Goal: Information Seeking & Learning: Compare options

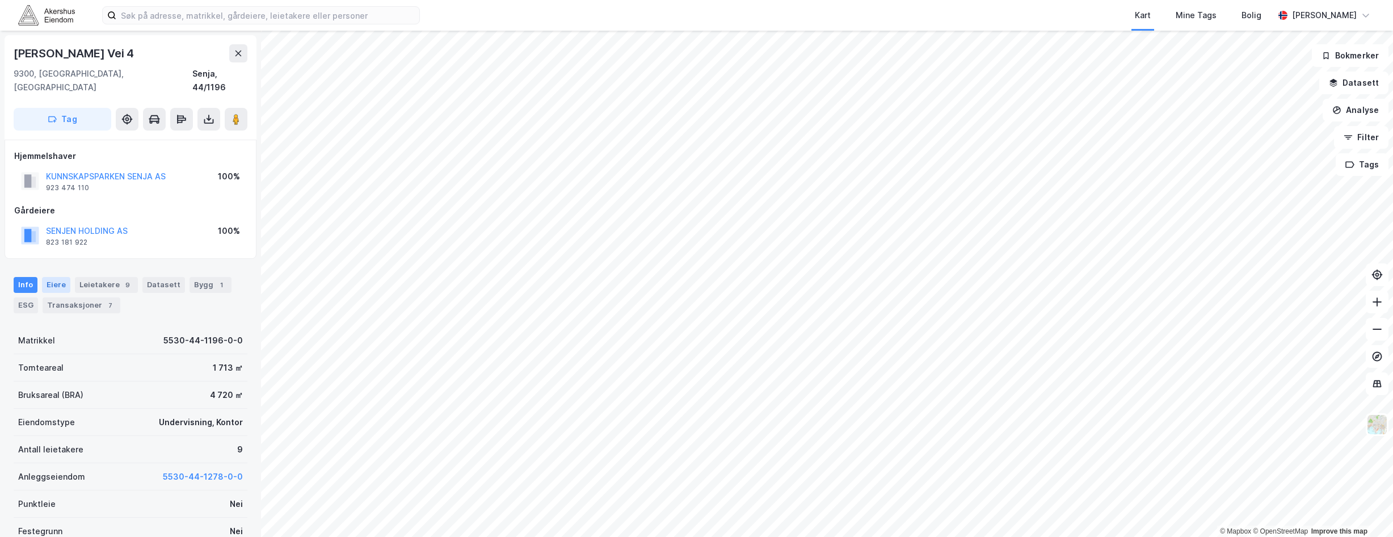
click at [59, 277] on div "Eiere" at bounding box center [56, 285] width 28 height 16
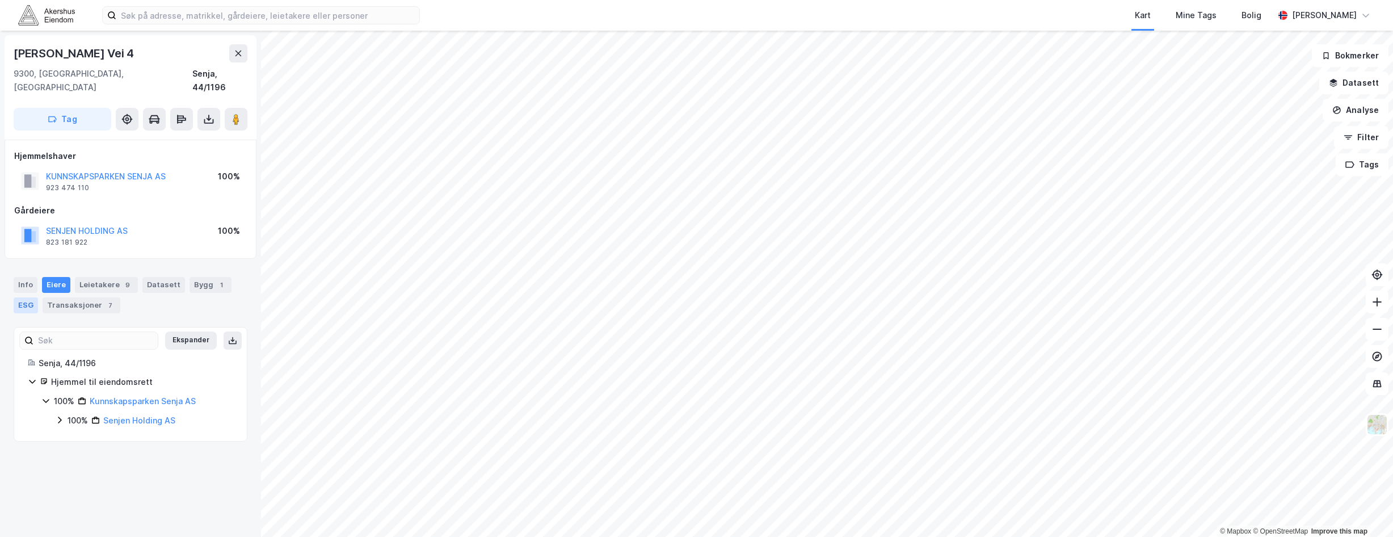
click at [26, 299] on div "ESG" at bounding box center [26, 305] width 24 height 16
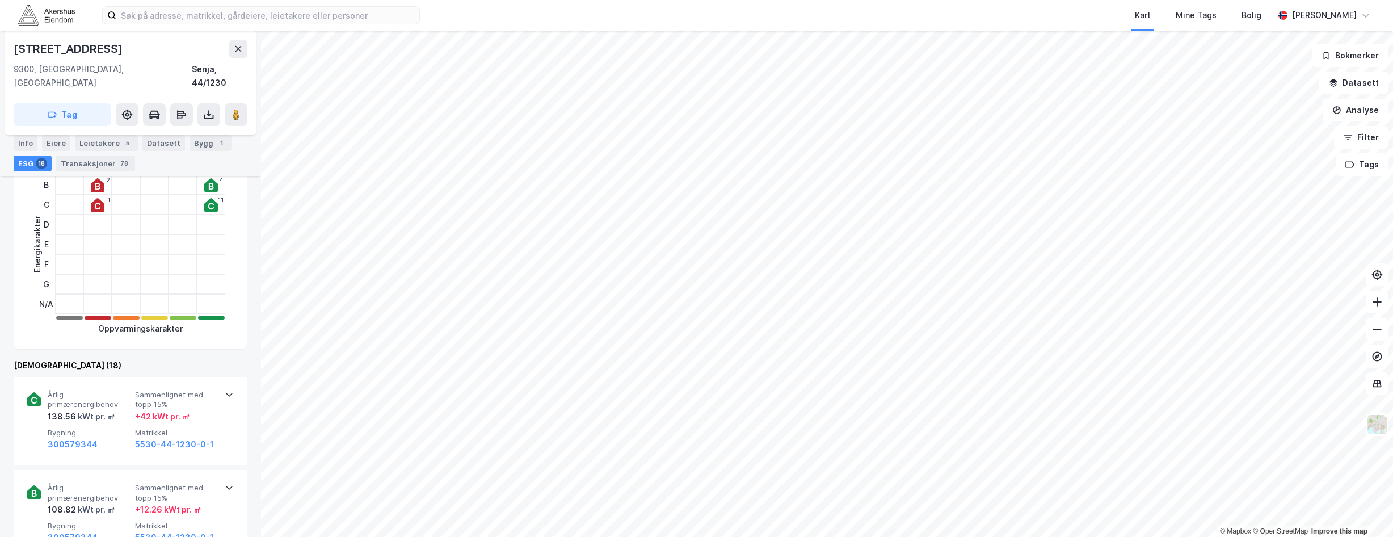
scroll to position [284, 0]
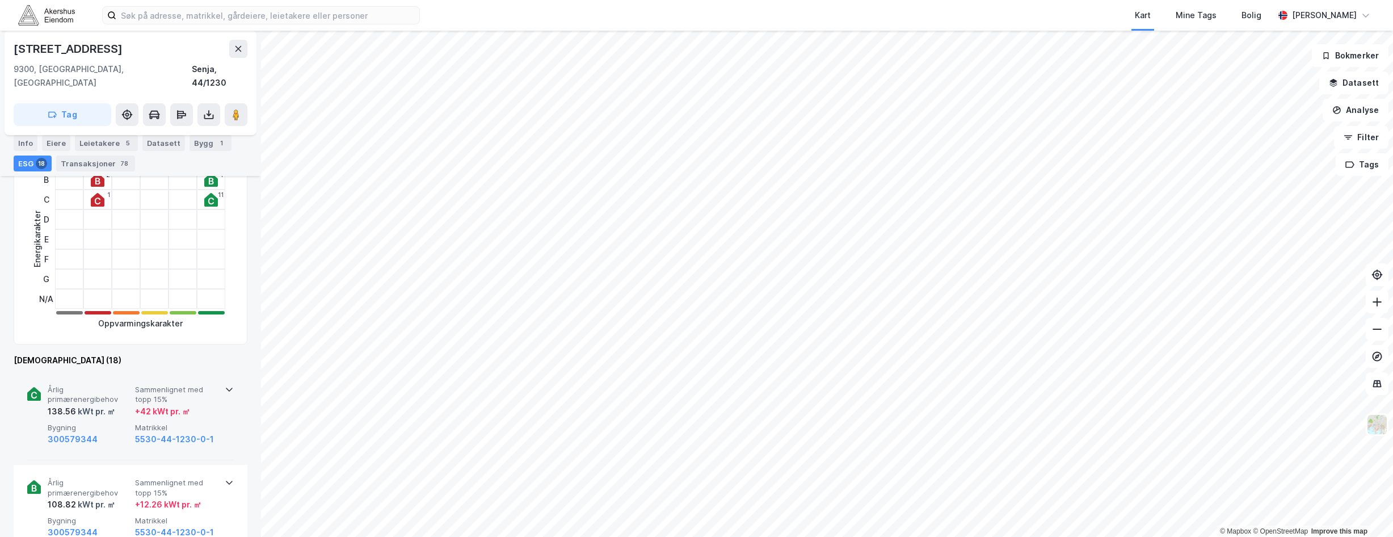
click at [208, 390] on span "Sammenlignet med topp 15%" at bounding box center [176, 395] width 83 height 20
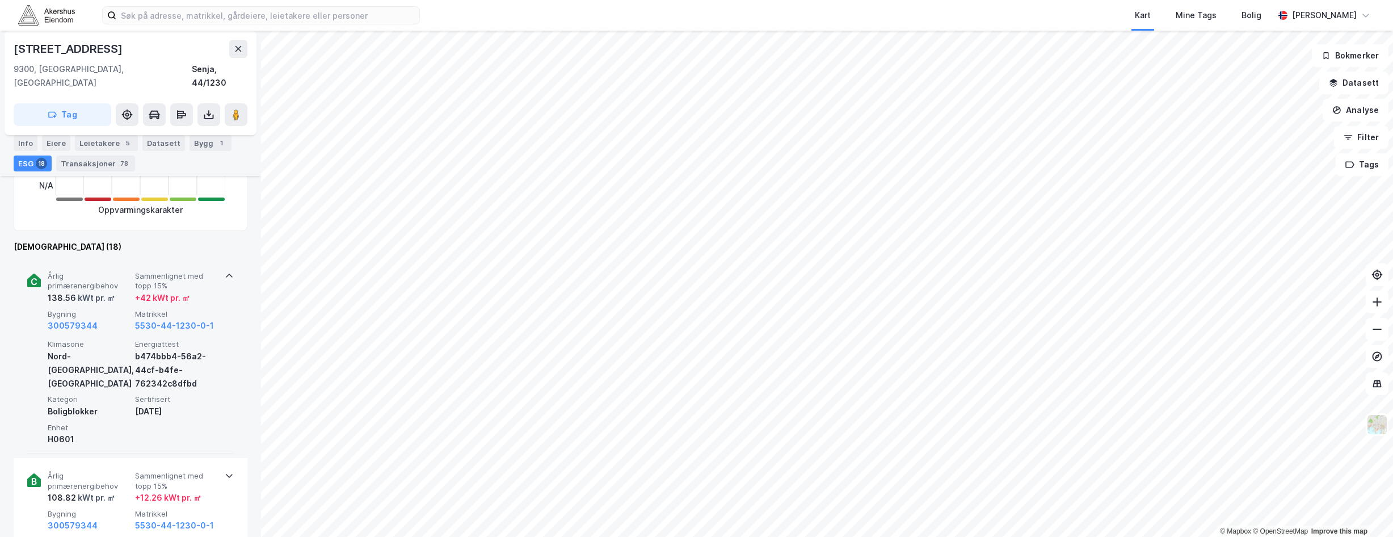
scroll to position [454, 0]
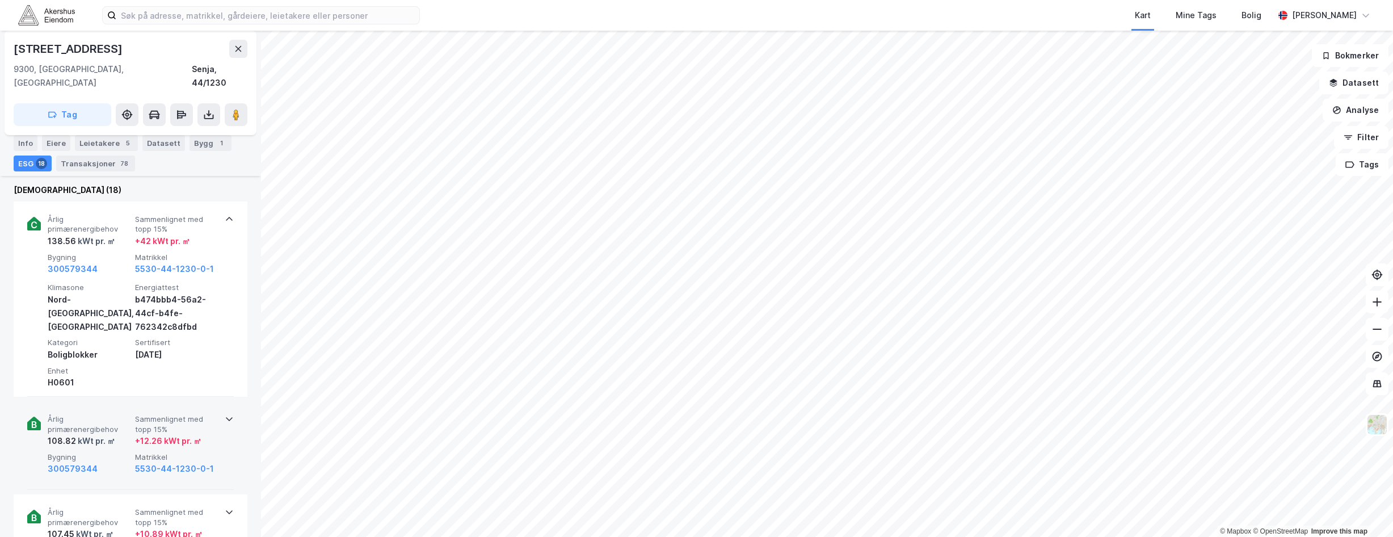
click at [208, 414] on span "Sammenlignet med topp 15%" at bounding box center [176, 424] width 83 height 20
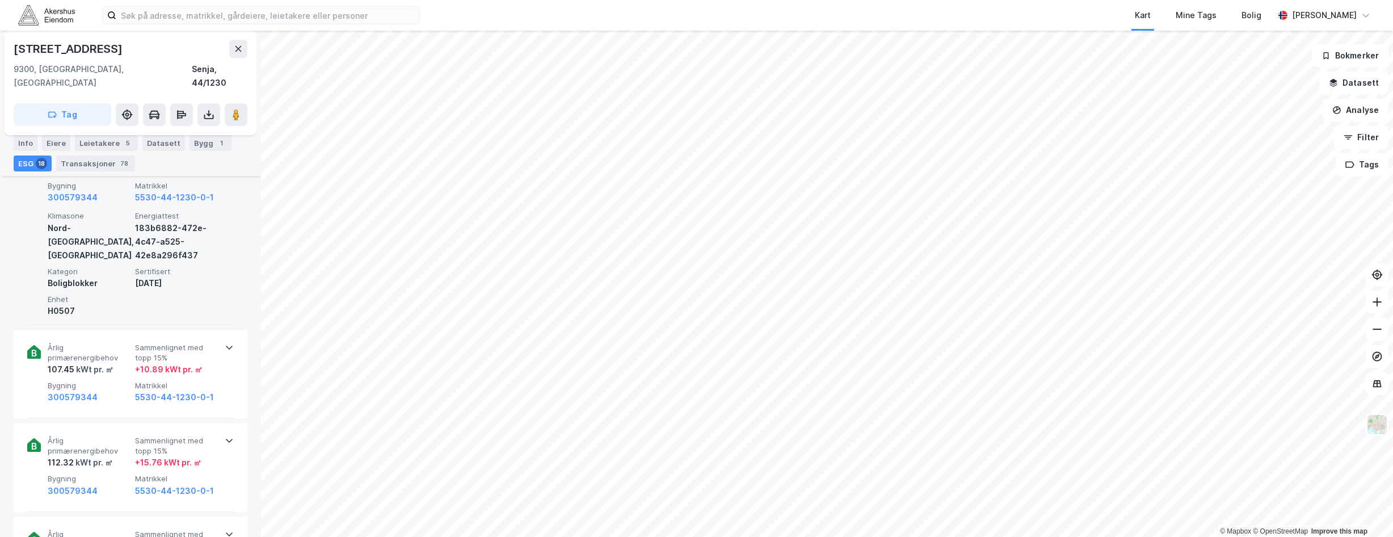
scroll to position [738, 0]
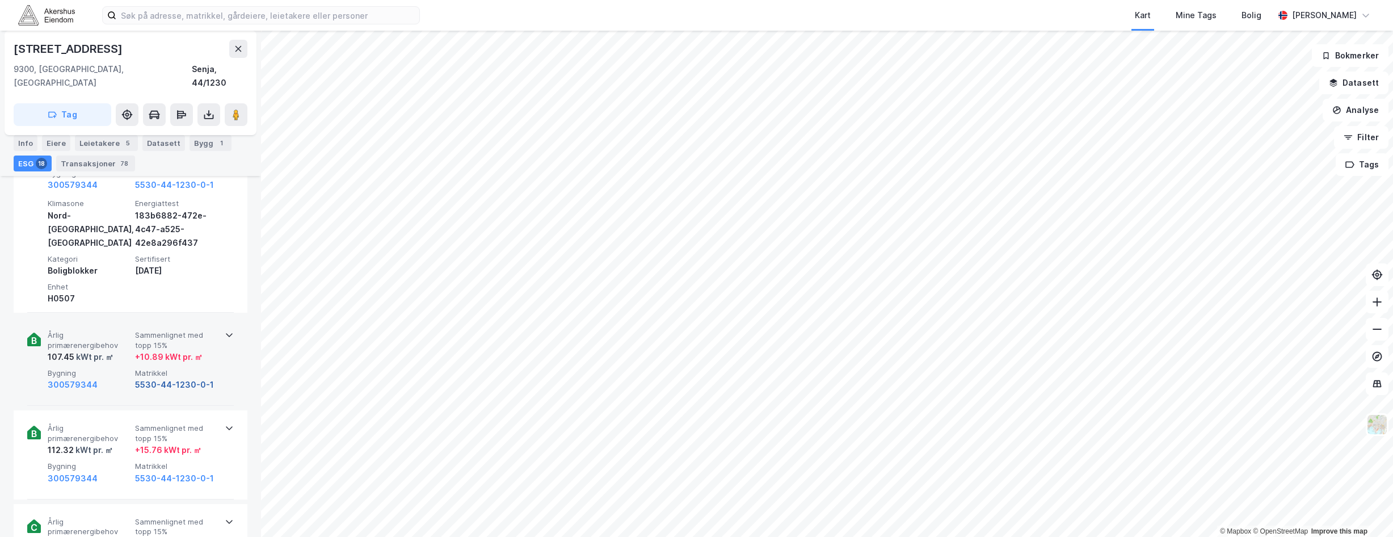
click at [202, 378] on button "5530-44-1230-0-1" at bounding box center [174, 385] width 79 height 14
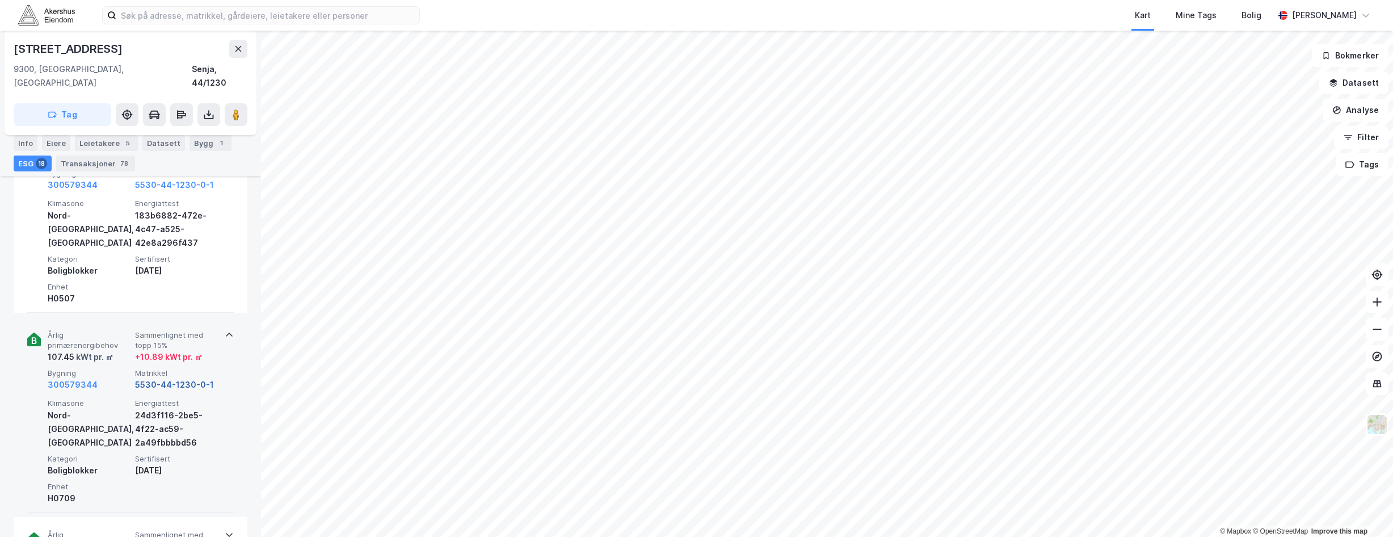
scroll to position [738, 0]
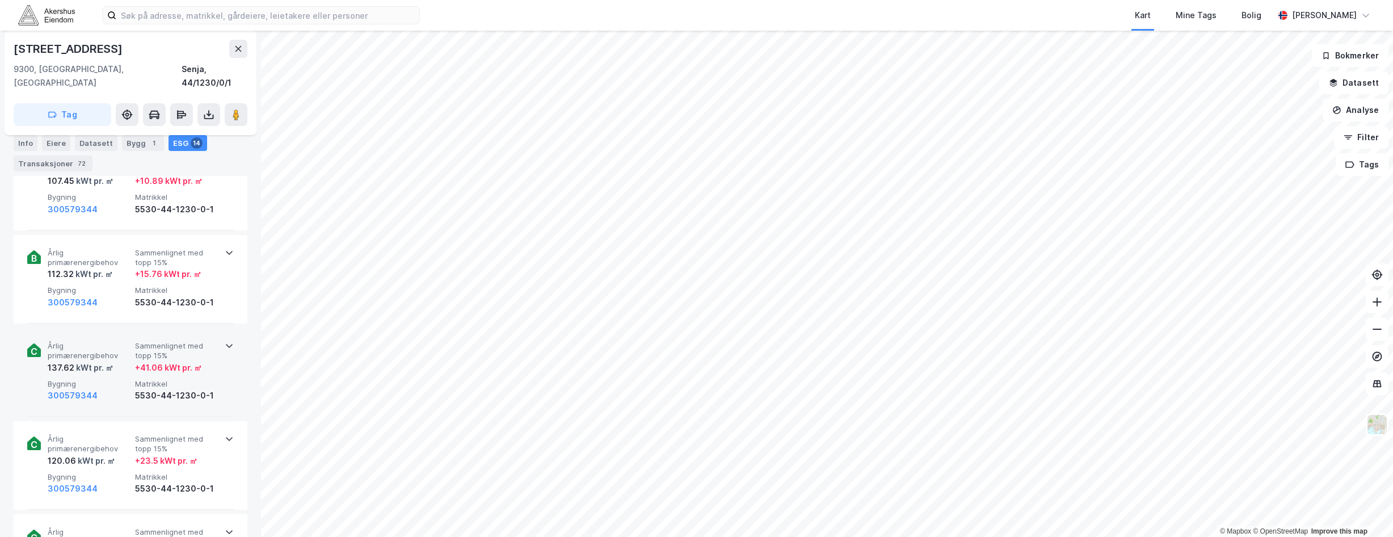
click at [202, 379] on span "Matrikkel" at bounding box center [176, 384] width 83 height 10
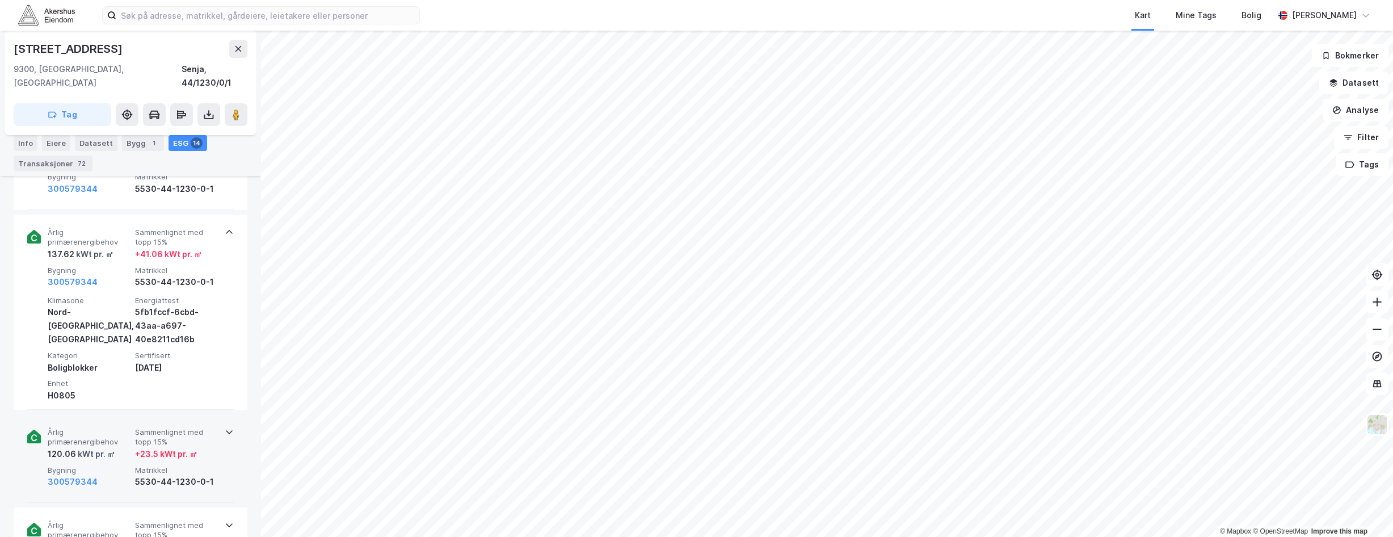
click at [194, 427] on span "Sammenlignet med topp 15%" at bounding box center [176, 437] width 83 height 20
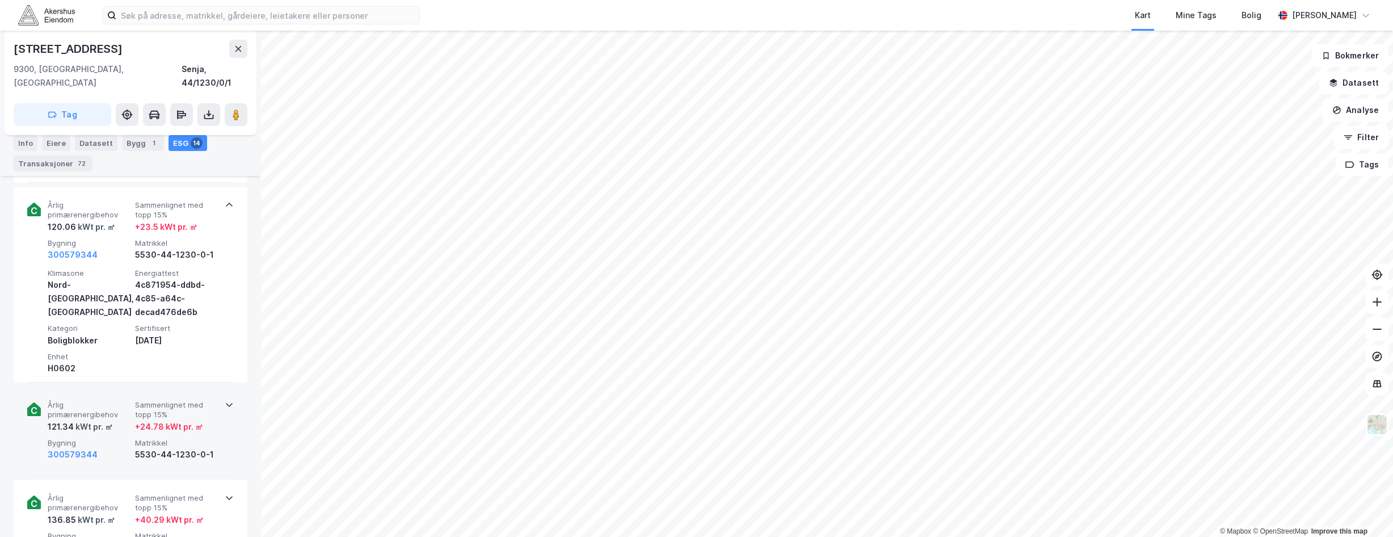
click at [194, 421] on div "Årlig primærenergibehov 121.34 kWt pr. ㎡ Sammenlignet med topp 15% + 24.78 kWt …" at bounding box center [133, 430] width 170 height 61
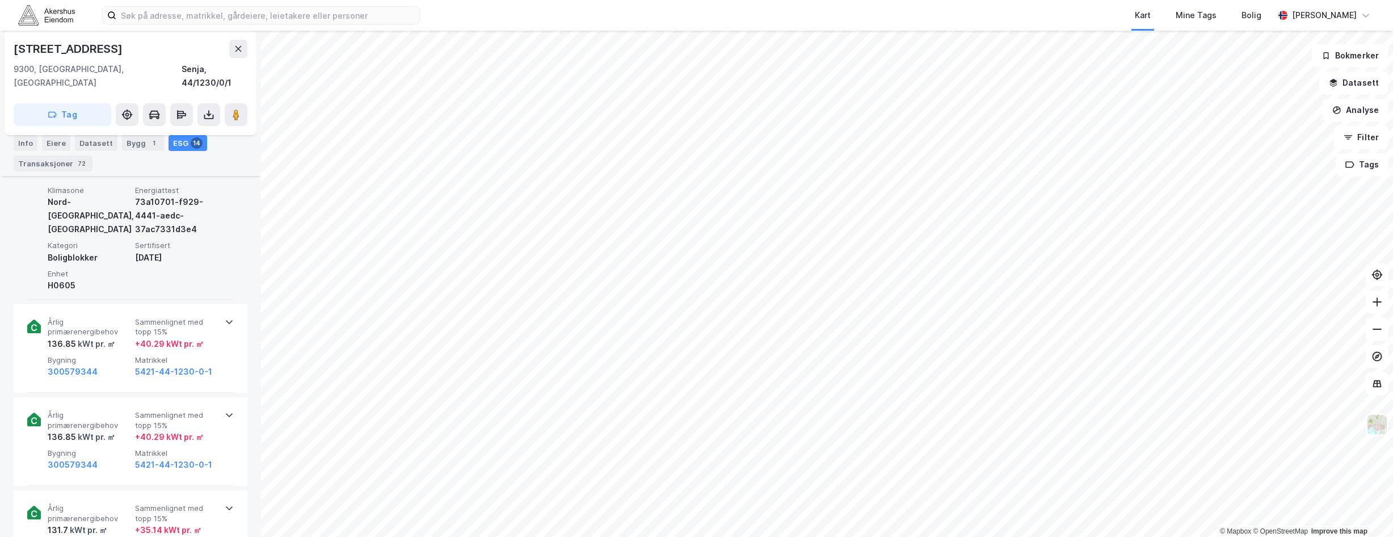
scroll to position [1362, 0]
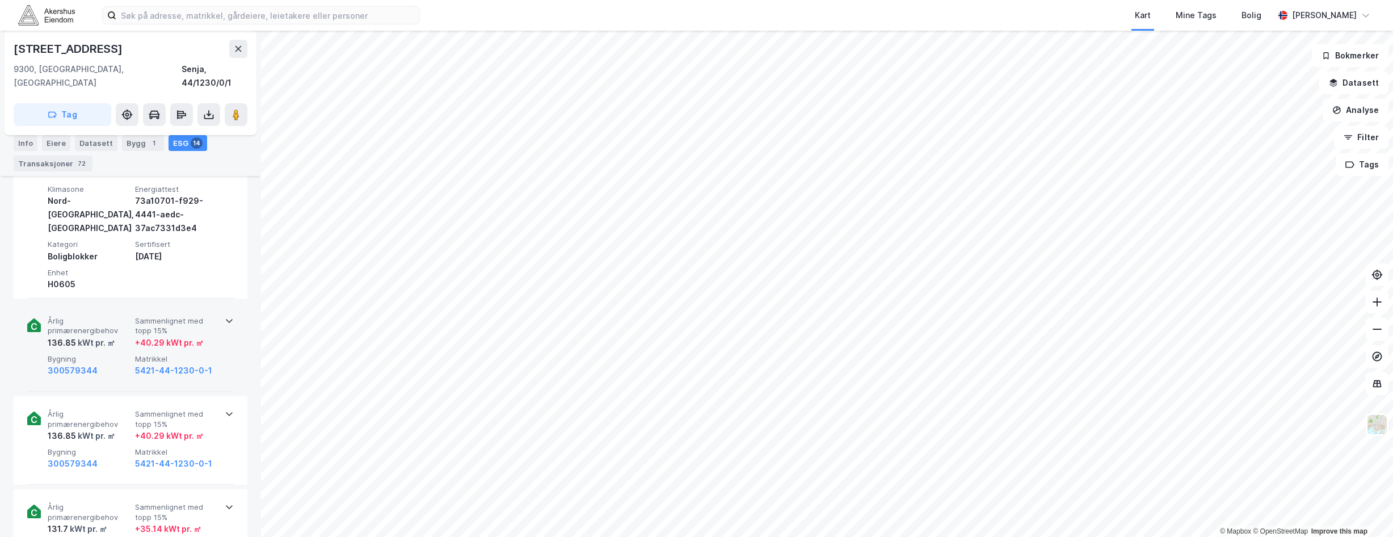
click at [185, 365] on div "Årlig primærenergibehov 136.85 kWt pr. ㎡ Sammenlignet med topp 15% + 40.29 kWt …" at bounding box center [130, 347] width 207 height 89
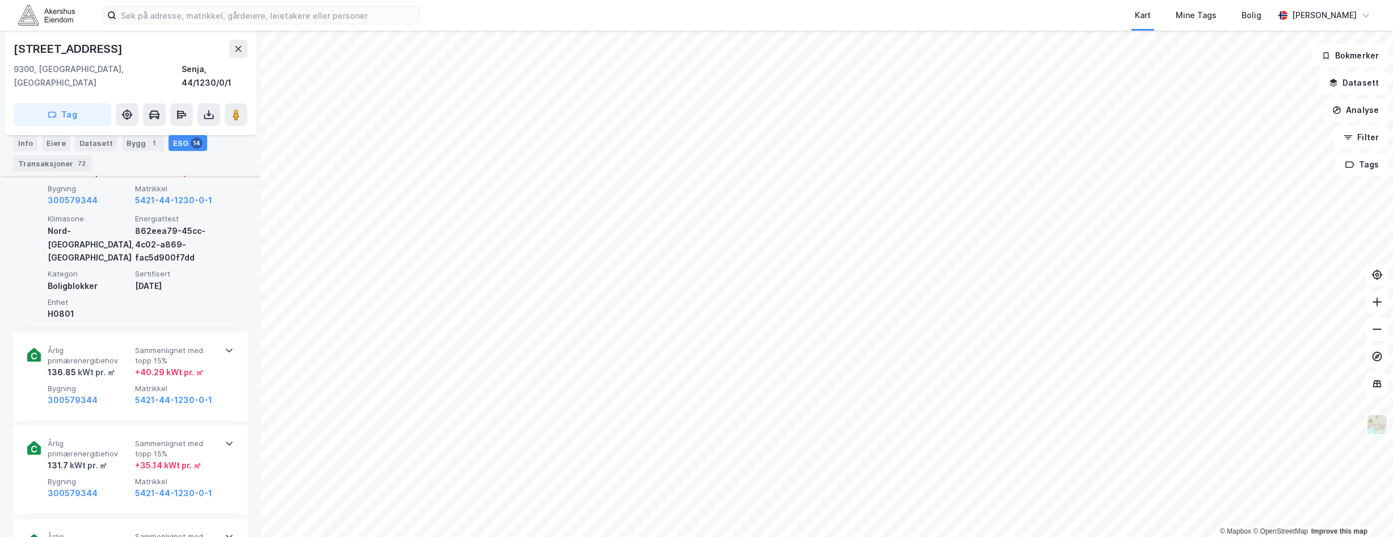
click at [185, 366] on div "+ 40.29 kWt pr. ㎡" at bounding box center [169, 373] width 69 height 14
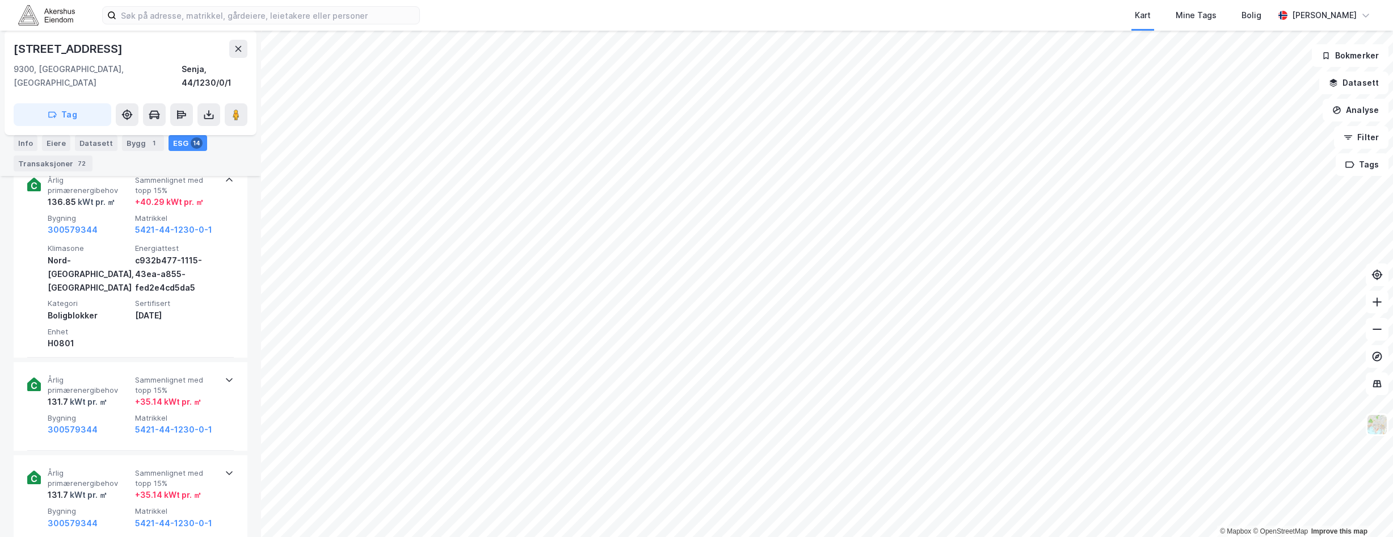
click at [185, 375] on span "Sammenlignet med topp 15%" at bounding box center [176, 385] width 83 height 20
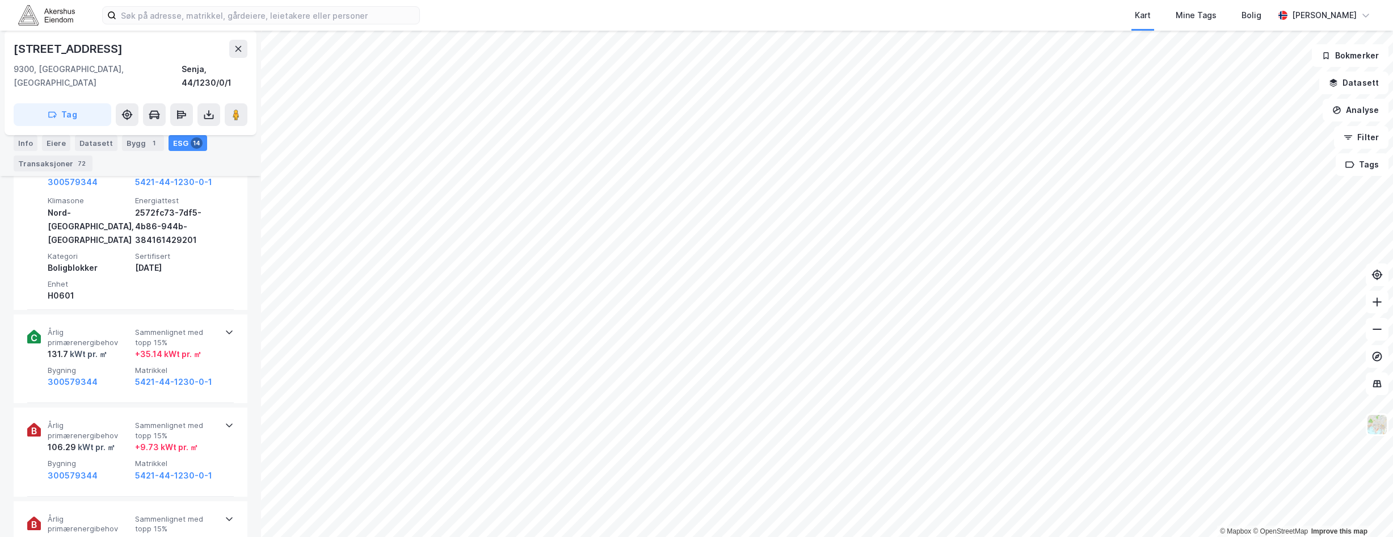
scroll to position [1987, 0]
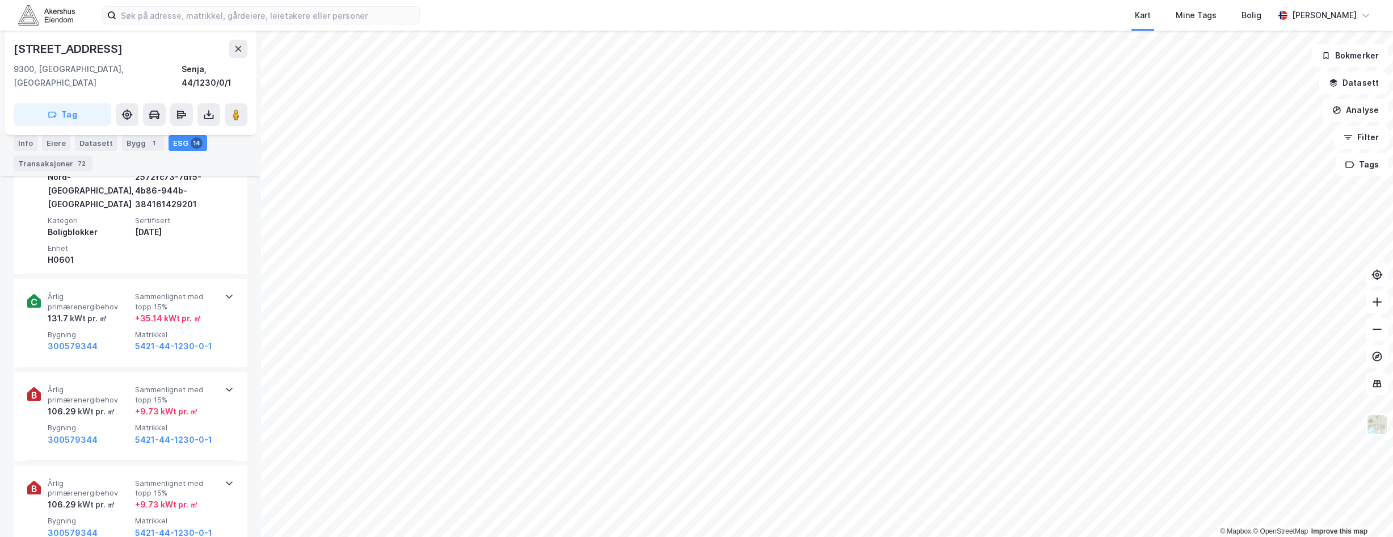
click at [181, 340] on div "Årlig primærenergibehov 131.7 kWt pr. ㎡ Sammenlignet med topp 15% + 35.14 kWt p…" at bounding box center [130, 322] width 207 height 89
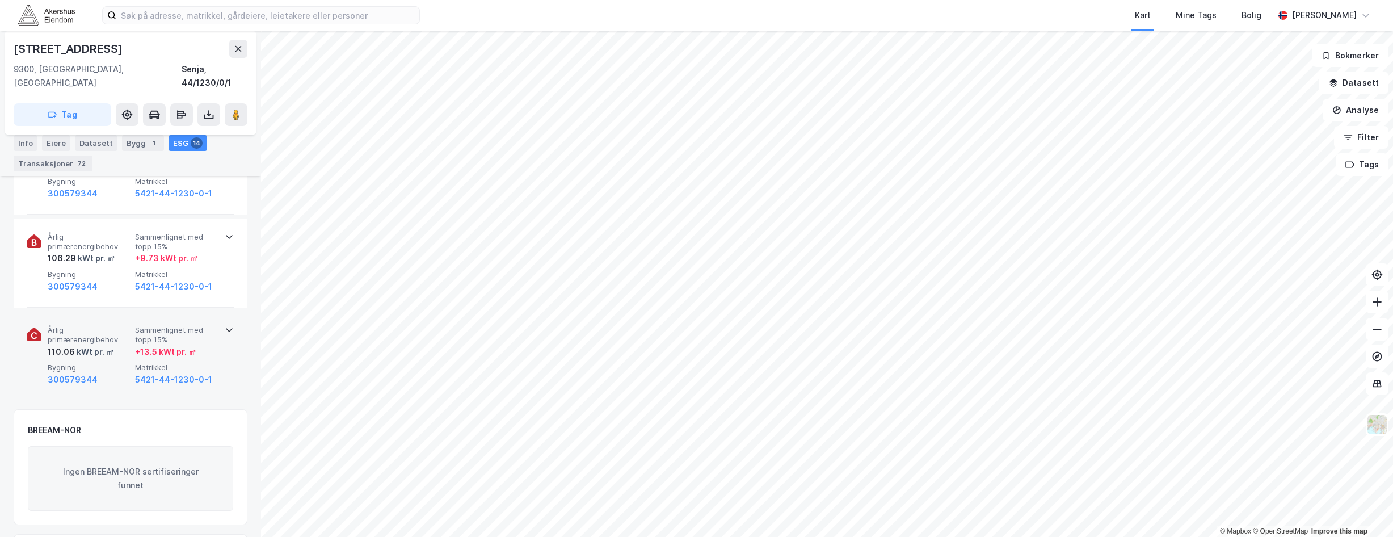
scroll to position [2338, 0]
click at [153, 364] on span "Matrikkel" at bounding box center [176, 369] width 83 height 10
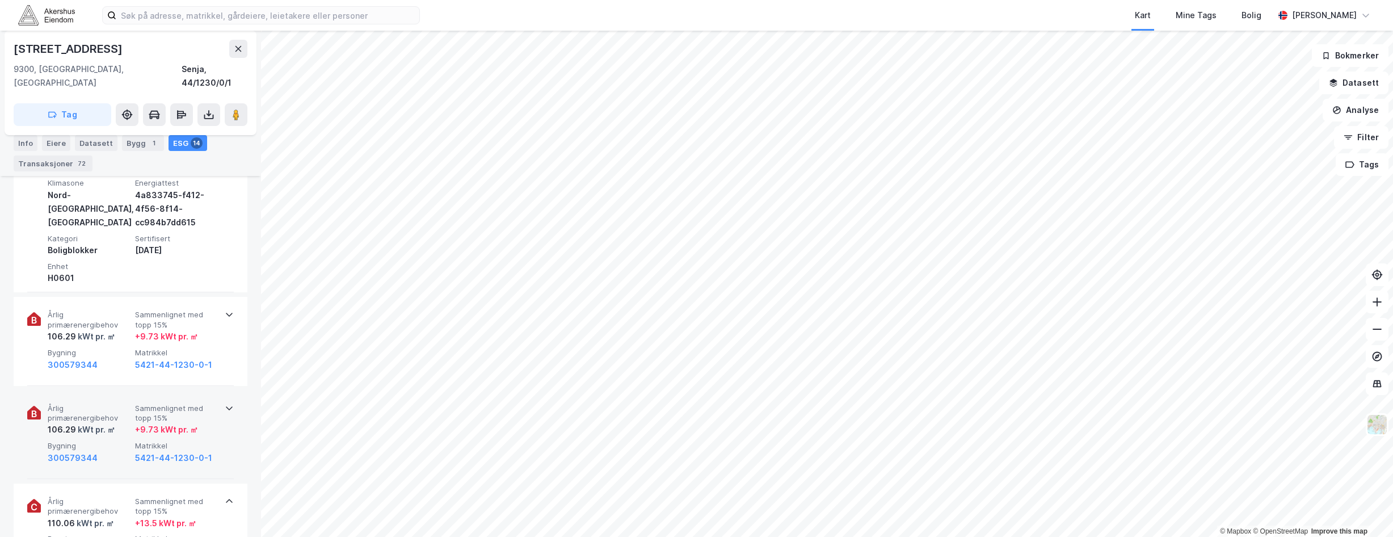
click at [117, 423] on div "Årlig primærenergibehov 106.29 kWt pr. ㎡ Sammenlignet med topp 15% + 9.73 kWt p…" at bounding box center [133, 434] width 170 height 61
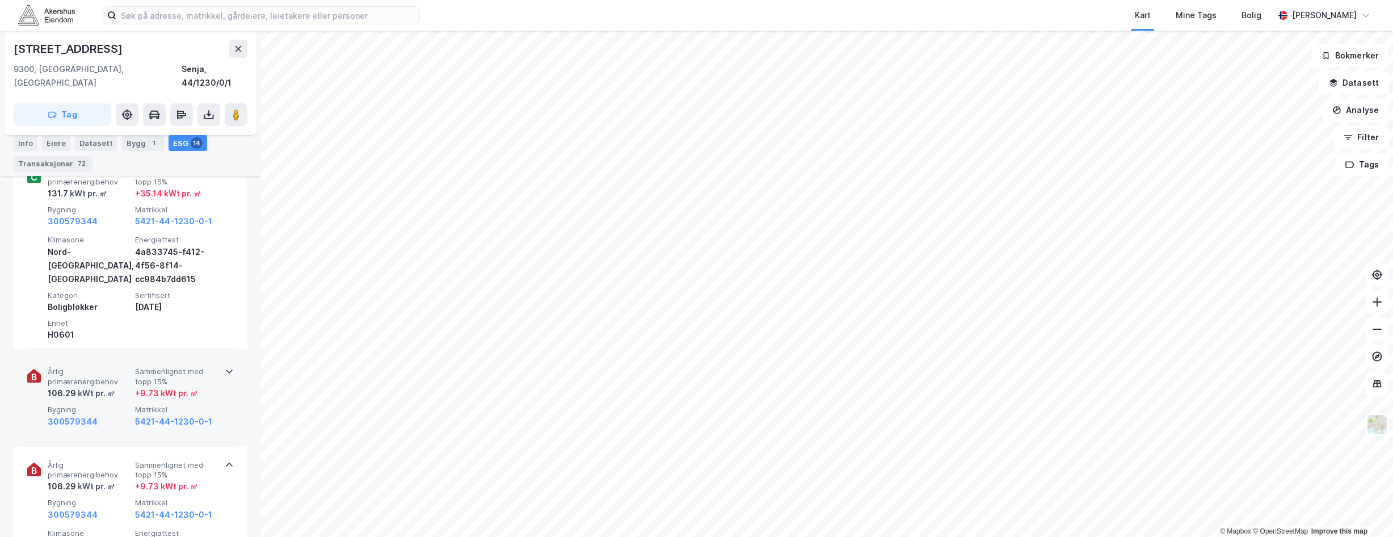
click at [120, 415] on div "300579344" at bounding box center [89, 422] width 83 height 14
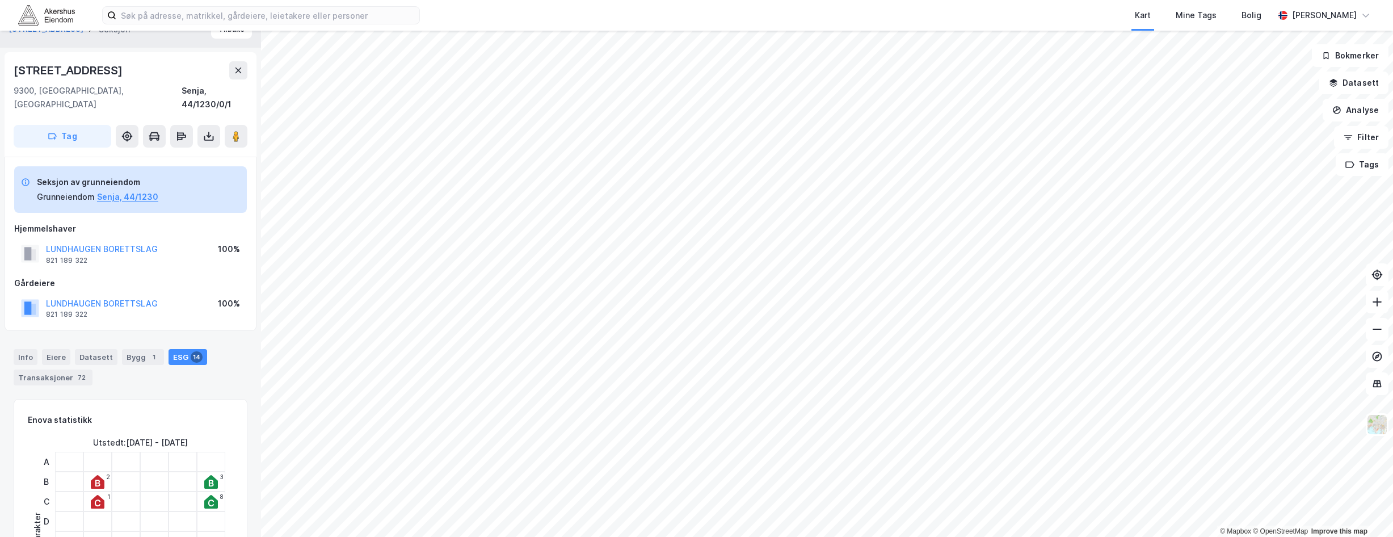
scroll to position [0, 0]
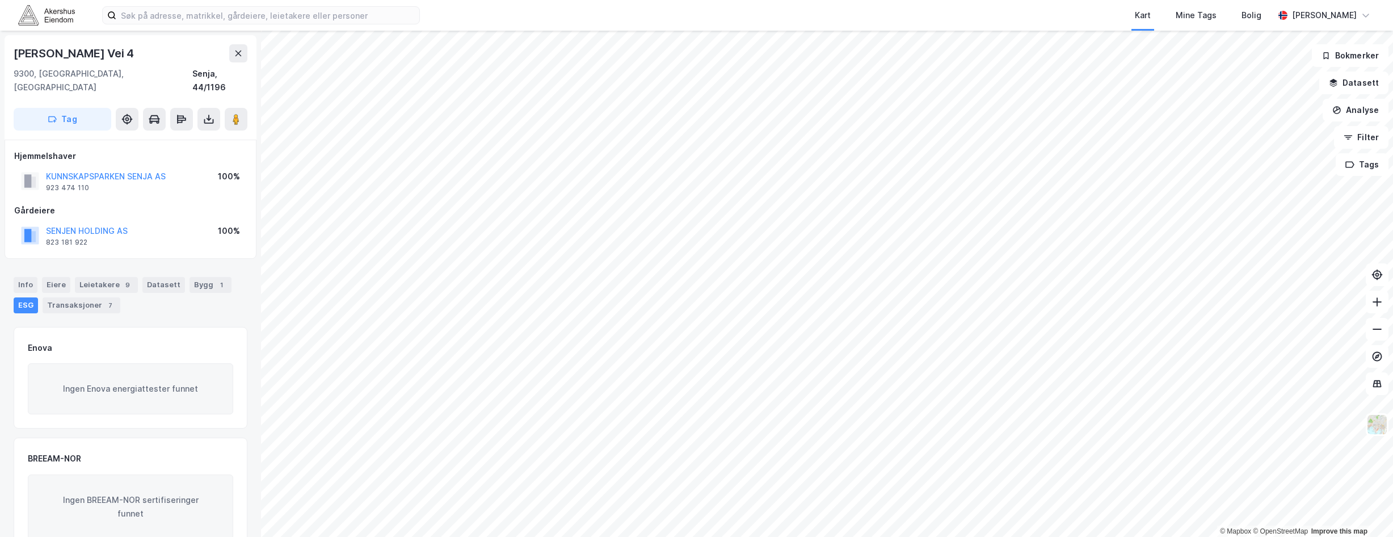
scroll to position [1, 0]
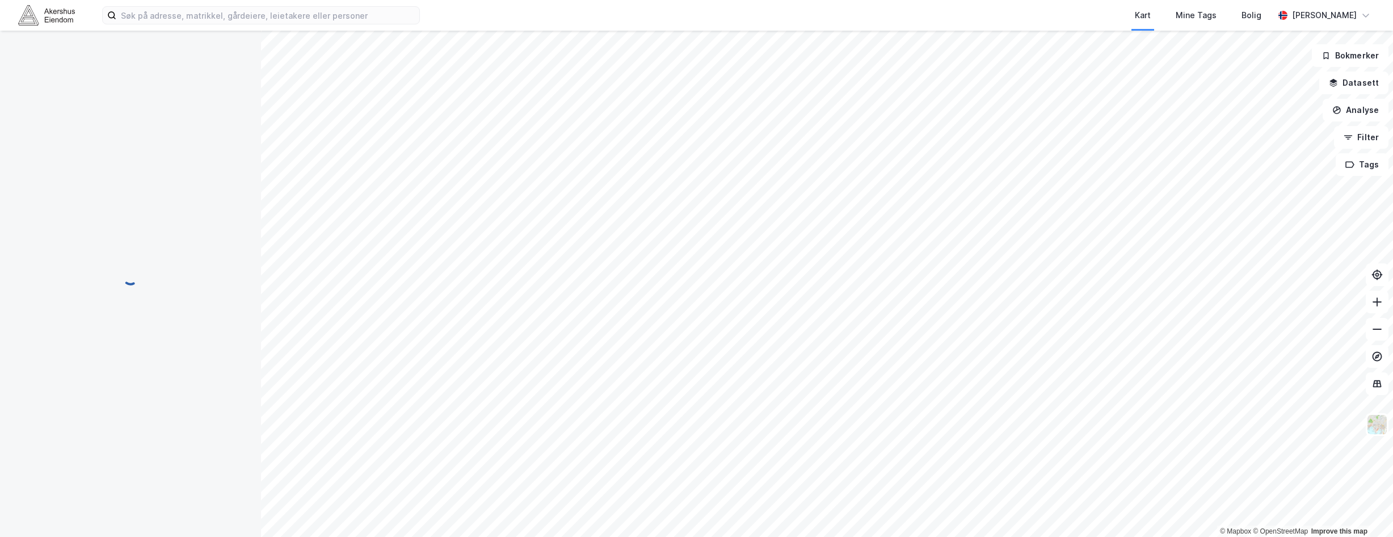
scroll to position [1, 0]
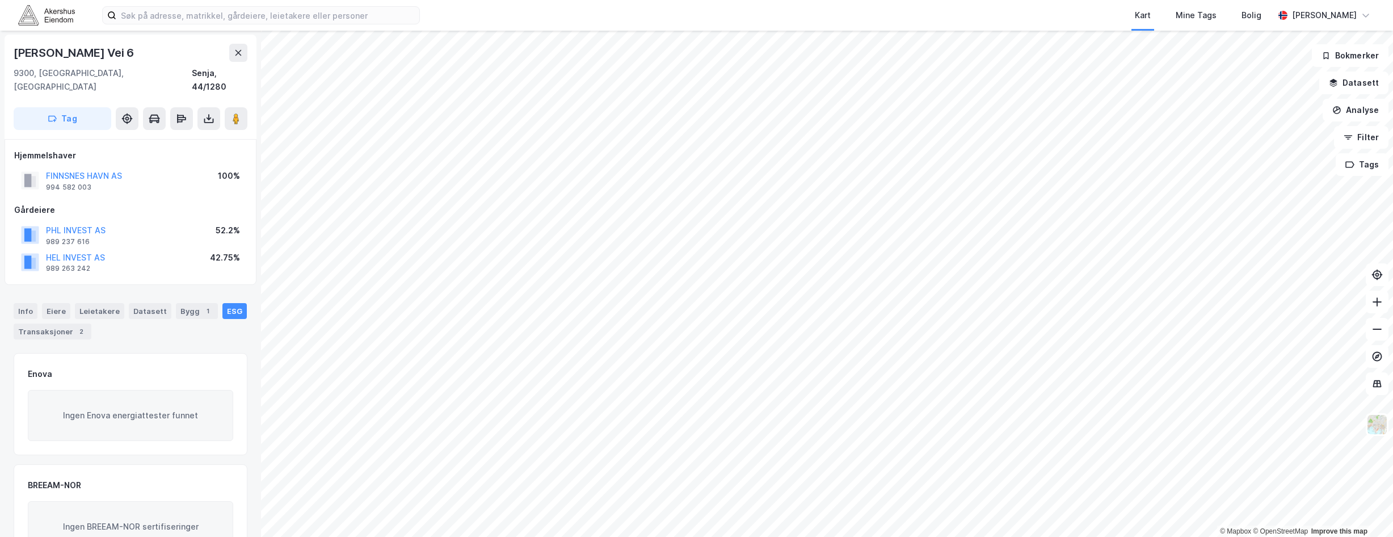
scroll to position [1, 0]
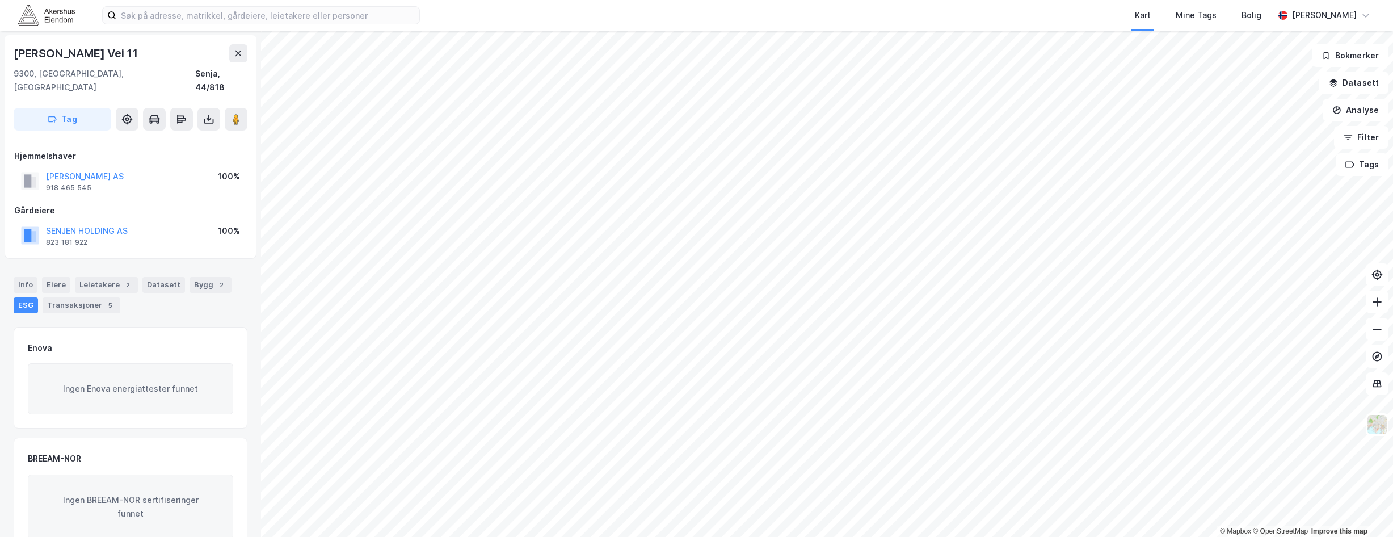
click at [78, 52] on div "Bernhard Lunds Vei 11" at bounding box center [77, 53] width 127 height 18
copy div "Bernhard Lunds Vei 11"
